Goal: Navigation & Orientation: Find specific page/section

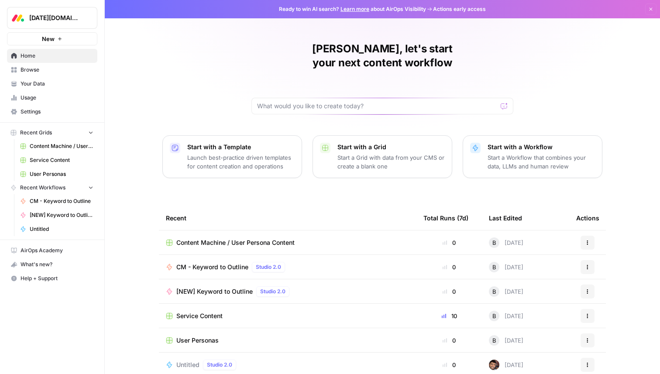
click at [38, 74] on link "Browse" at bounding box center [52, 70] width 90 height 14
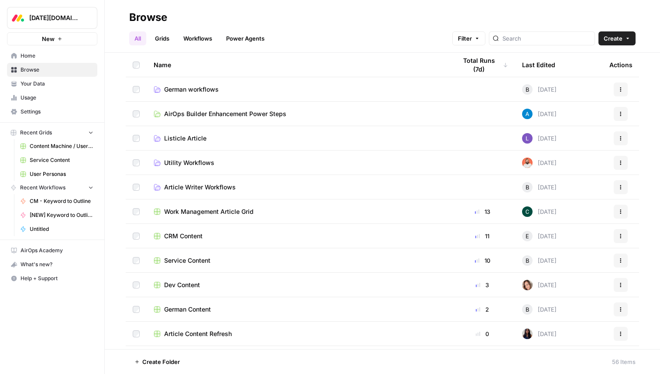
click at [45, 83] on span "Your Data" at bounding box center [57, 84] width 73 height 8
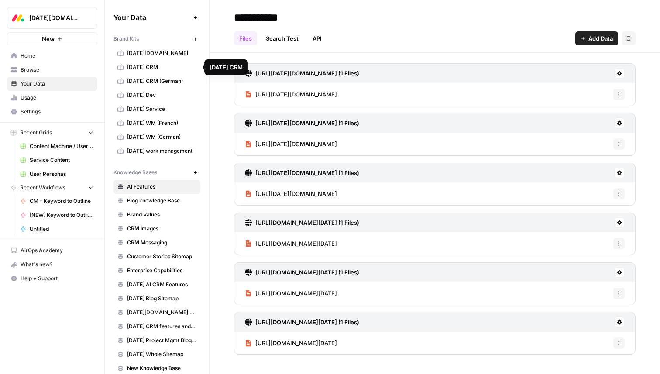
click at [141, 55] on span "[DATE][DOMAIN_NAME]" at bounding box center [161, 53] width 69 height 8
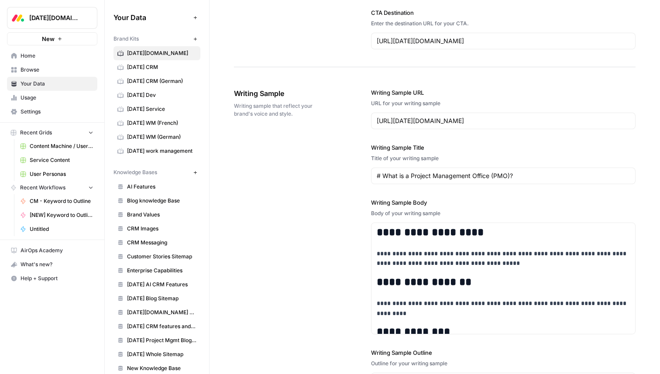
scroll to position [1162, 0]
